Goal: Find specific page/section: Find specific page/section

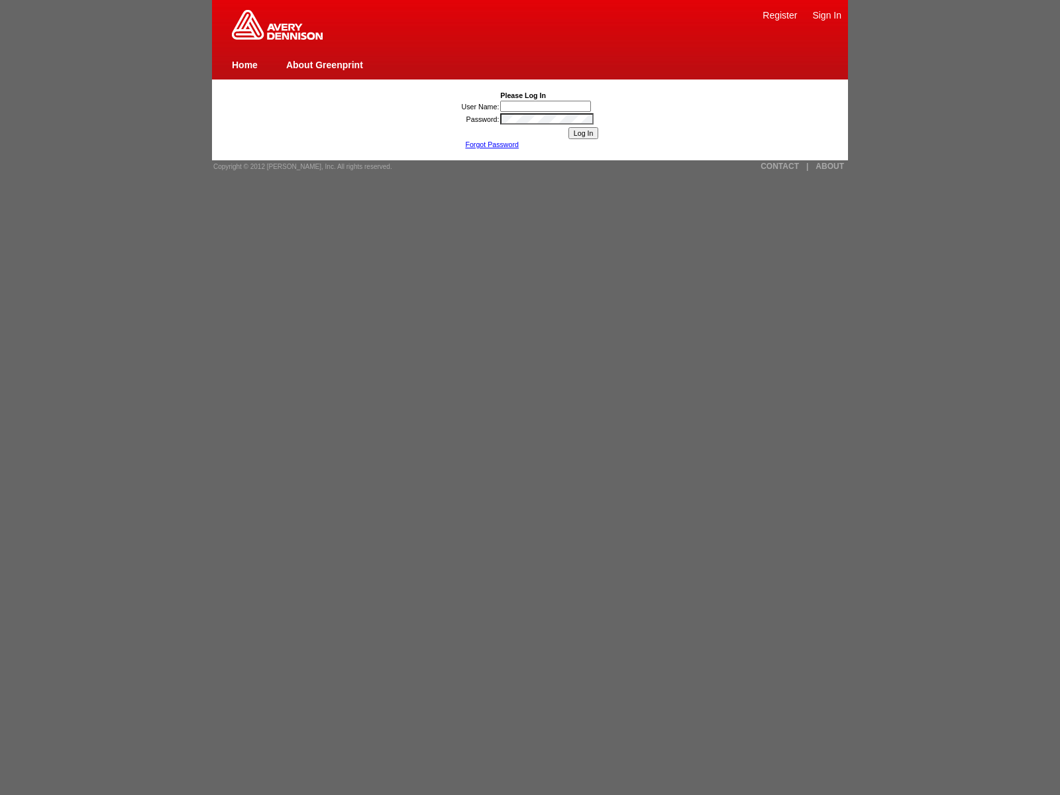
click at [830, 166] on link "ABOUT" at bounding box center [830, 166] width 28 height 9
